Goal: Navigation & Orientation: Find specific page/section

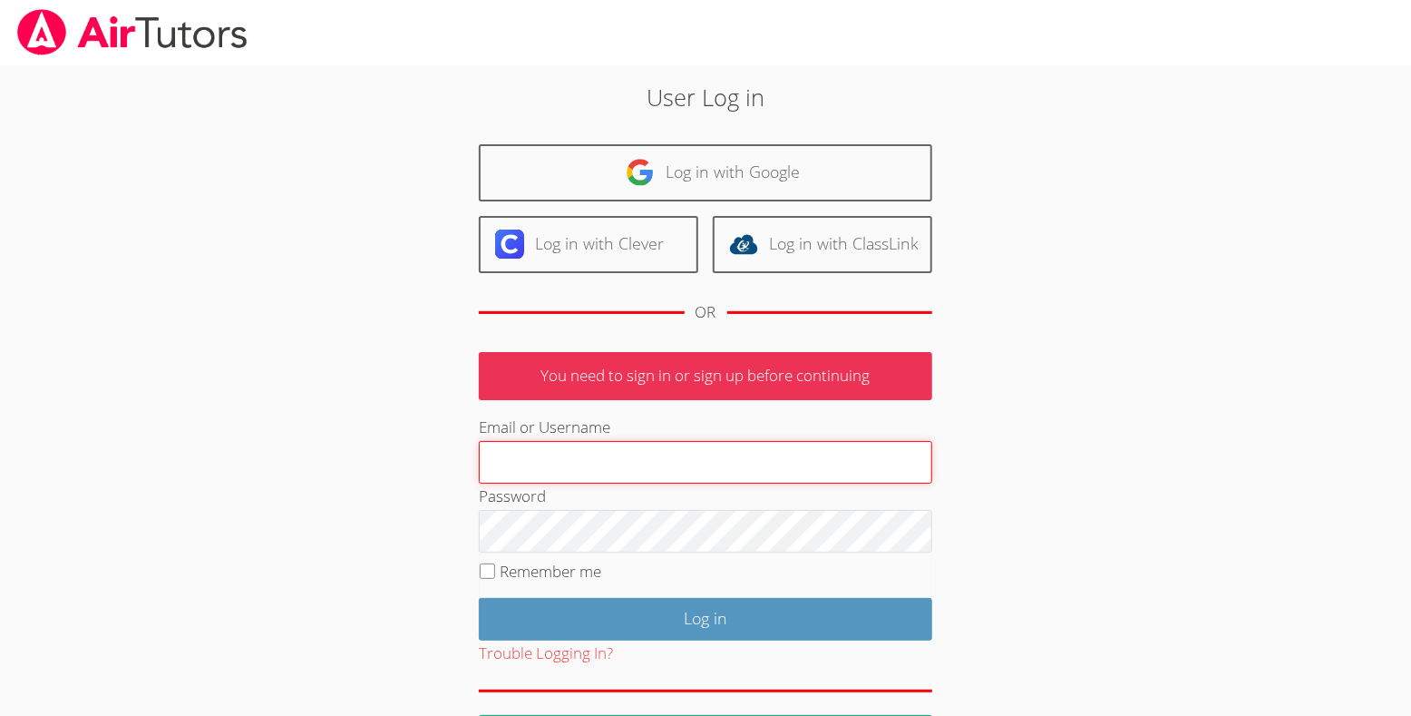
type input "[EMAIL_ADDRESS][DOMAIN_NAME]"
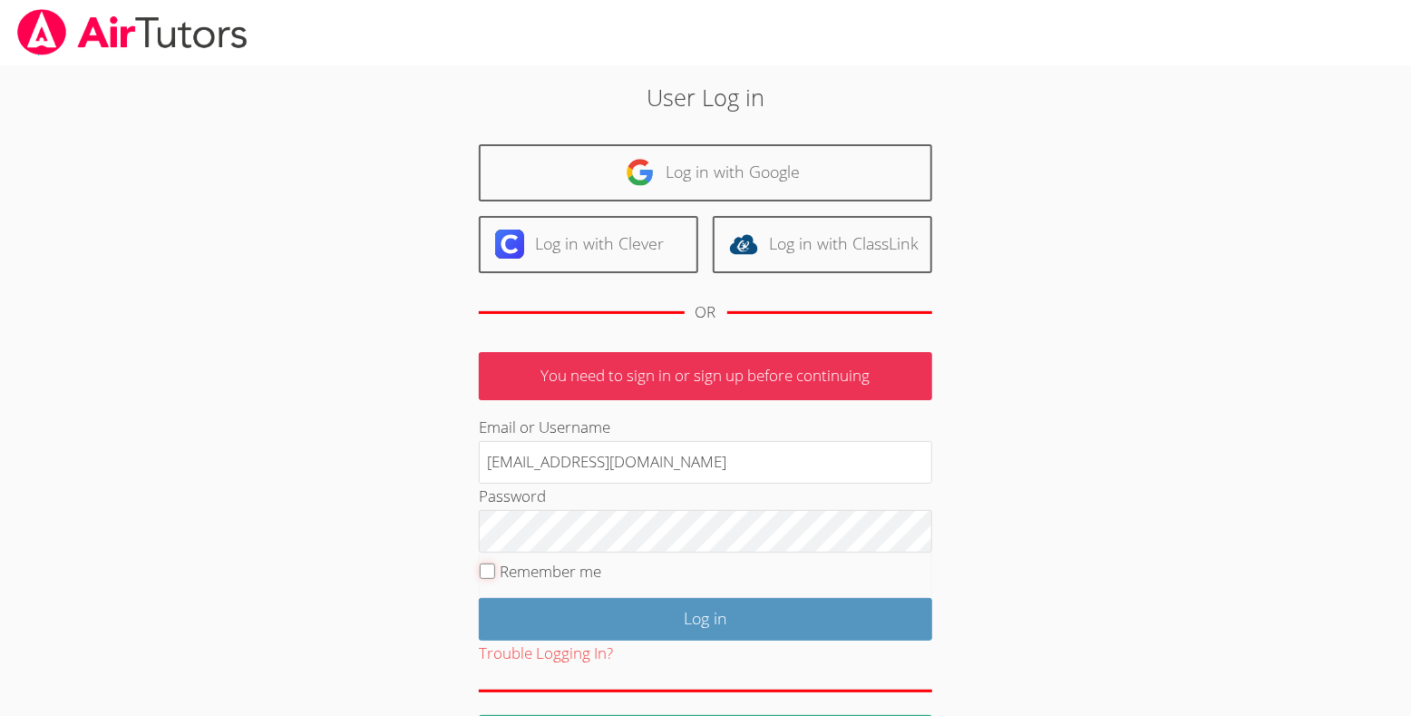
click at [487, 579] on input "Remember me" at bounding box center [487, 570] width 15 height 15
checkbox input "true"
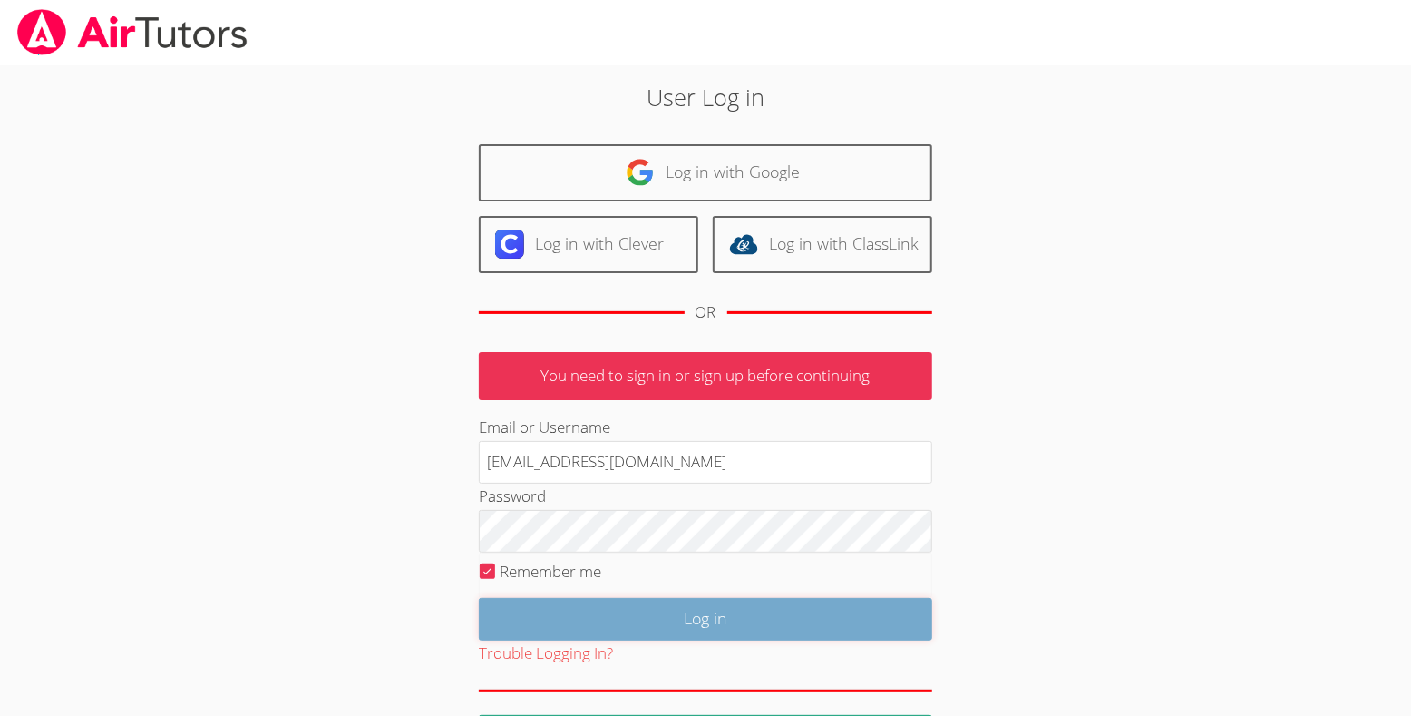
click at [667, 640] on input "Log in" at bounding box center [705, 619] width 453 height 43
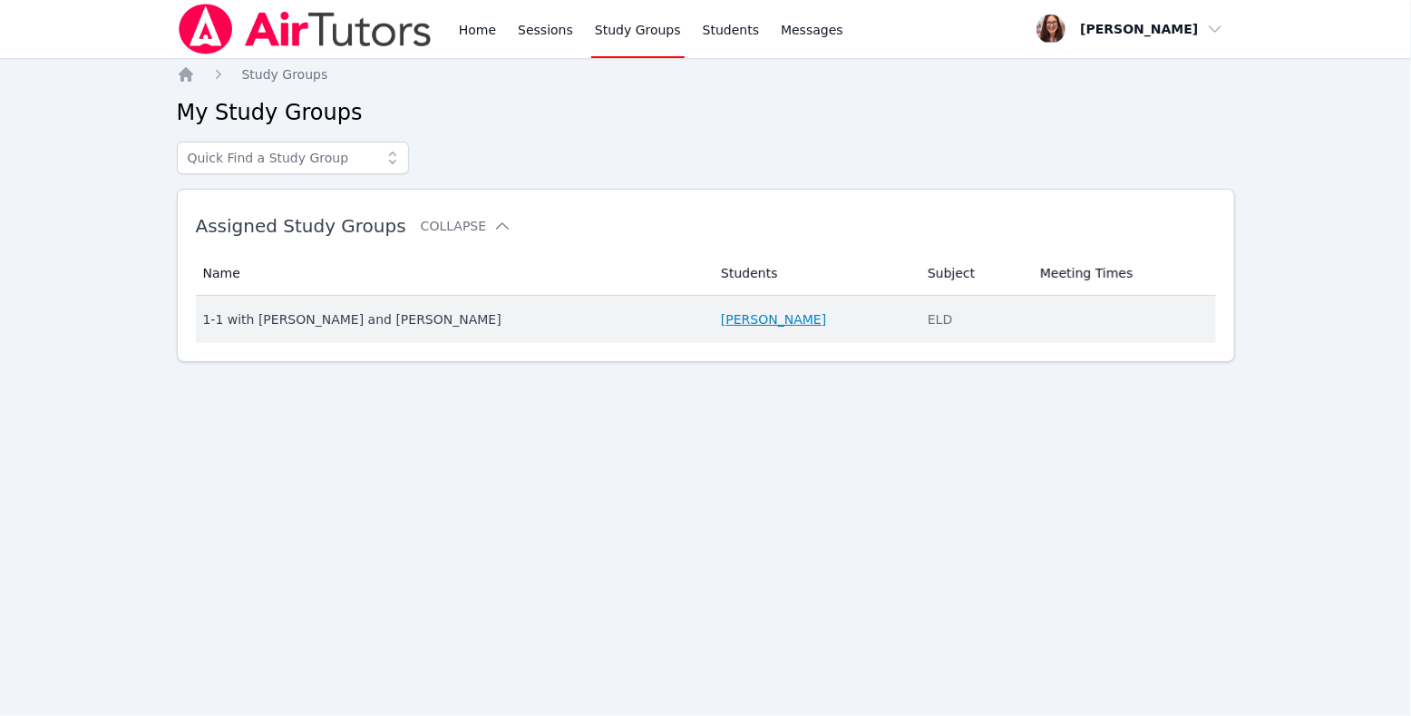
click at [785, 328] on link "[PERSON_NAME]" at bounding box center [773, 319] width 105 height 18
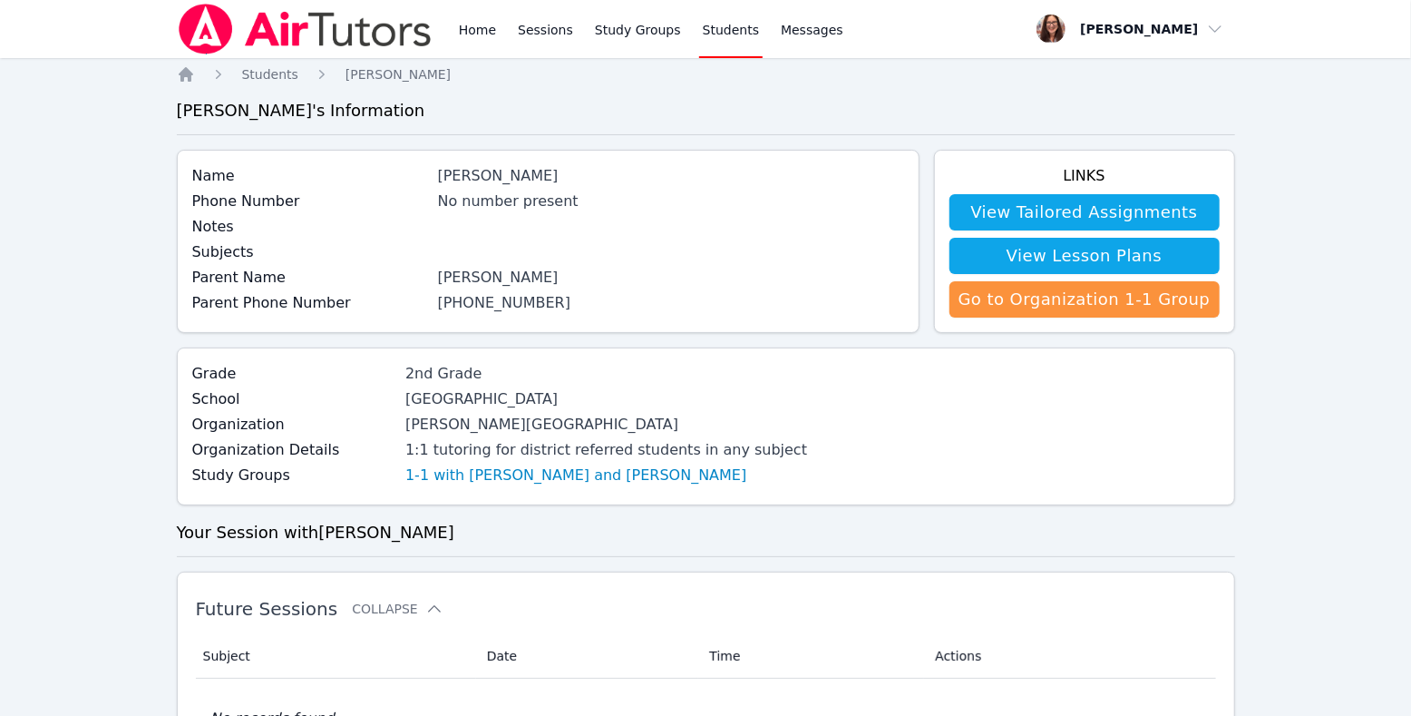
scroll to position [6, 0]
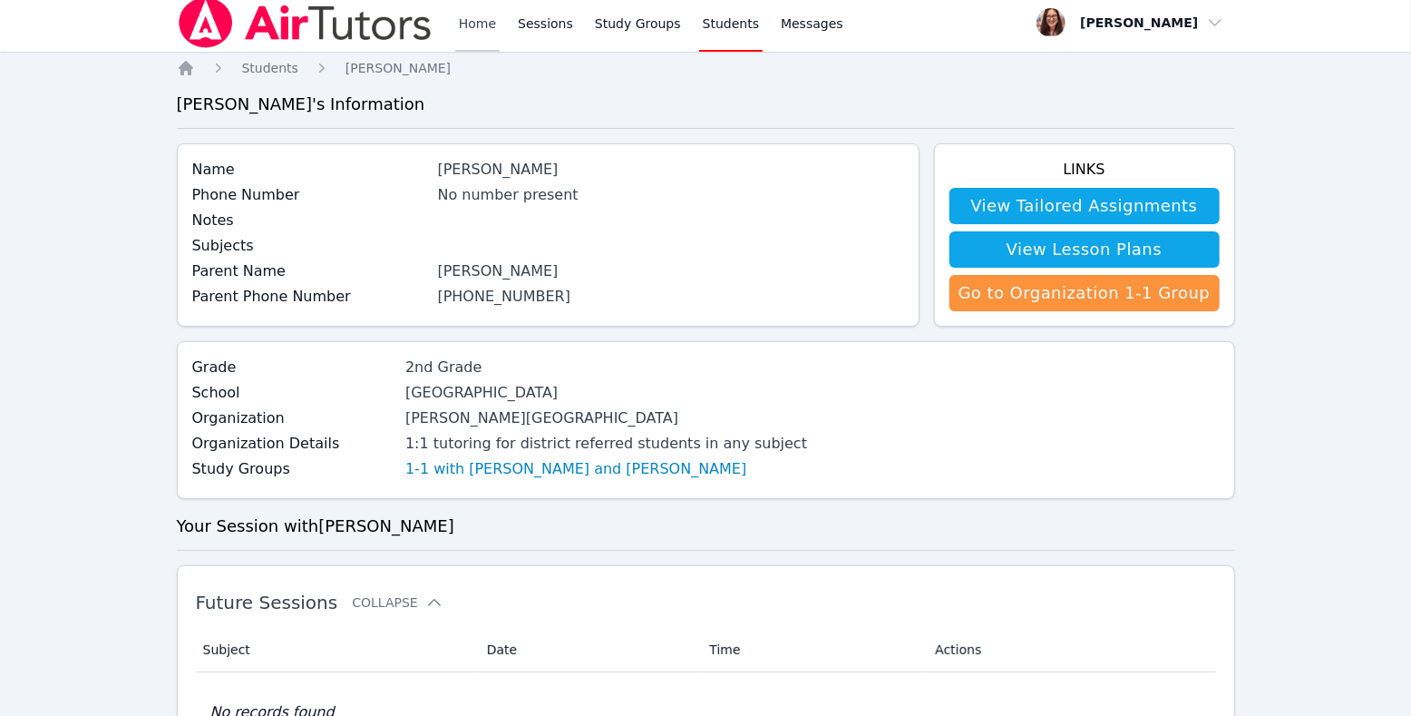
click at [500, 30] on link "Home" at bounding box center [477, 23] width 44 height 58
